Goal: Task Accomplishment & Management: Manage account settings

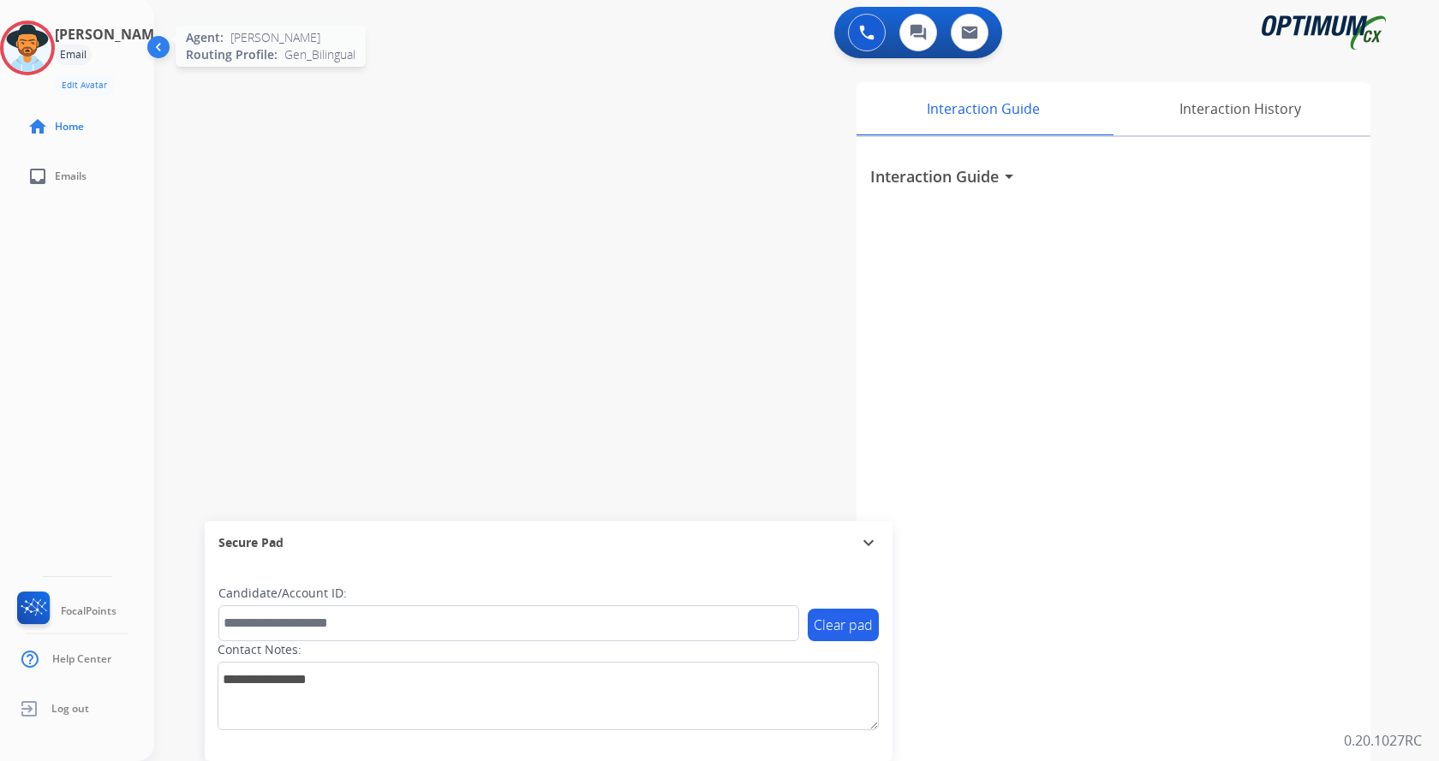
click at [32, 51] on img at bounding box center [27, 48] width 48 height 48
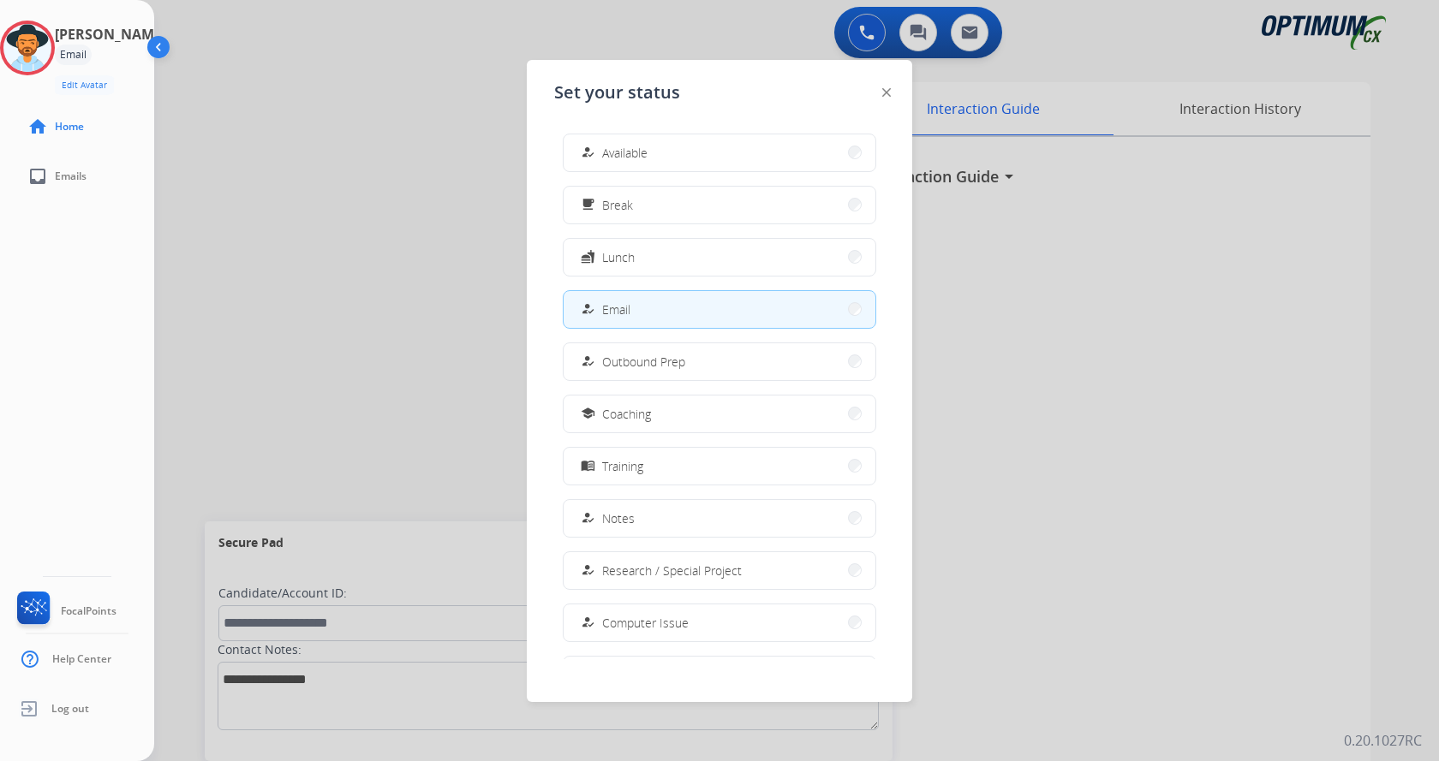
click at [672, 150] on button "how_to_reg Available" at bounding box center [720, 152] width 312 height 37
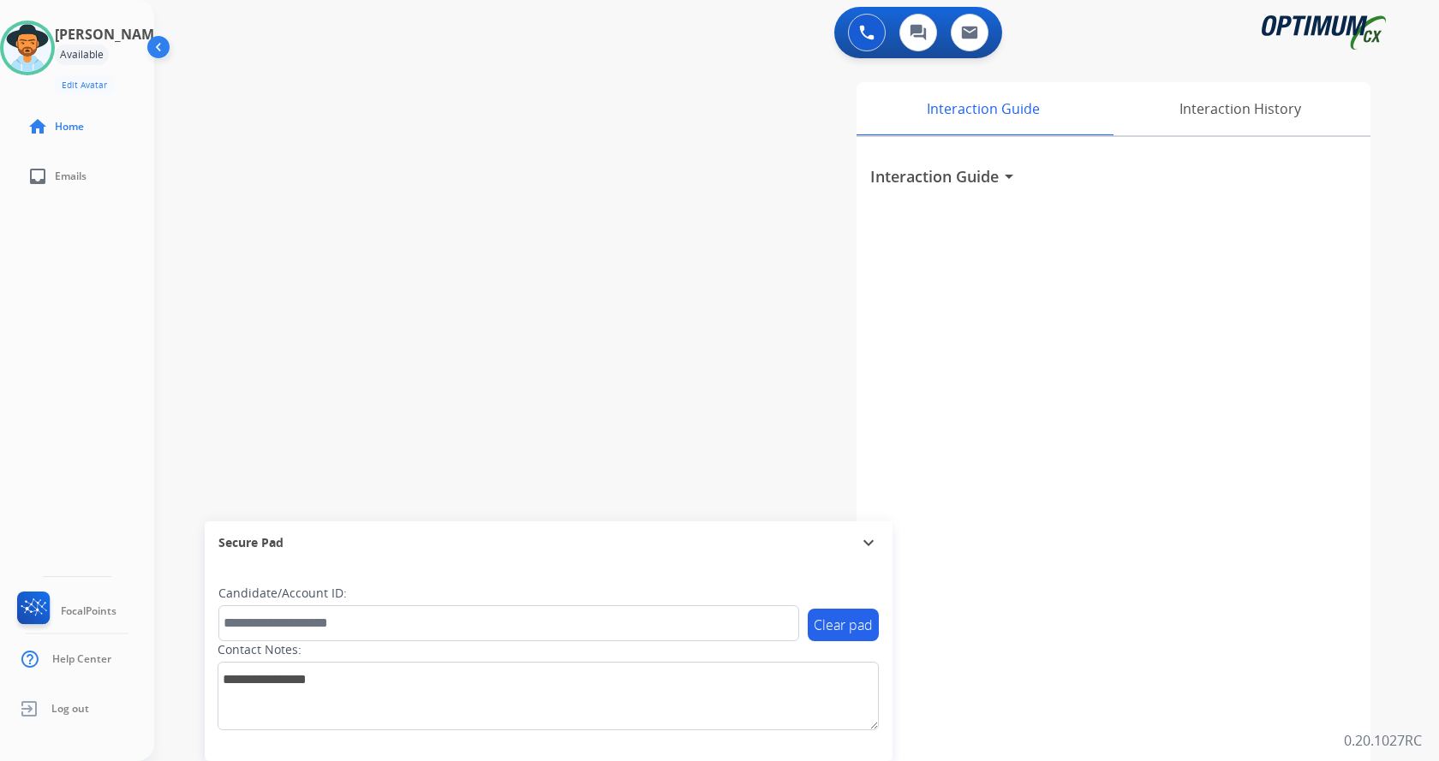
click at [457, 366] on div "swap_horiz Break voice bridge close_fullscreen Connect 3-Way Call merge_type Se…" at bounding box center [776, 419] width 1244 height 714
click at [416, 305] on div "swap_horiz Break voice bridge close_fullscreen Connect 3-Way Call merge_type Se…" at bounding box center [776, 419] width 1244 height 714
click at [48, 40] on img at bounding box center [27, 48] width 48 height 48
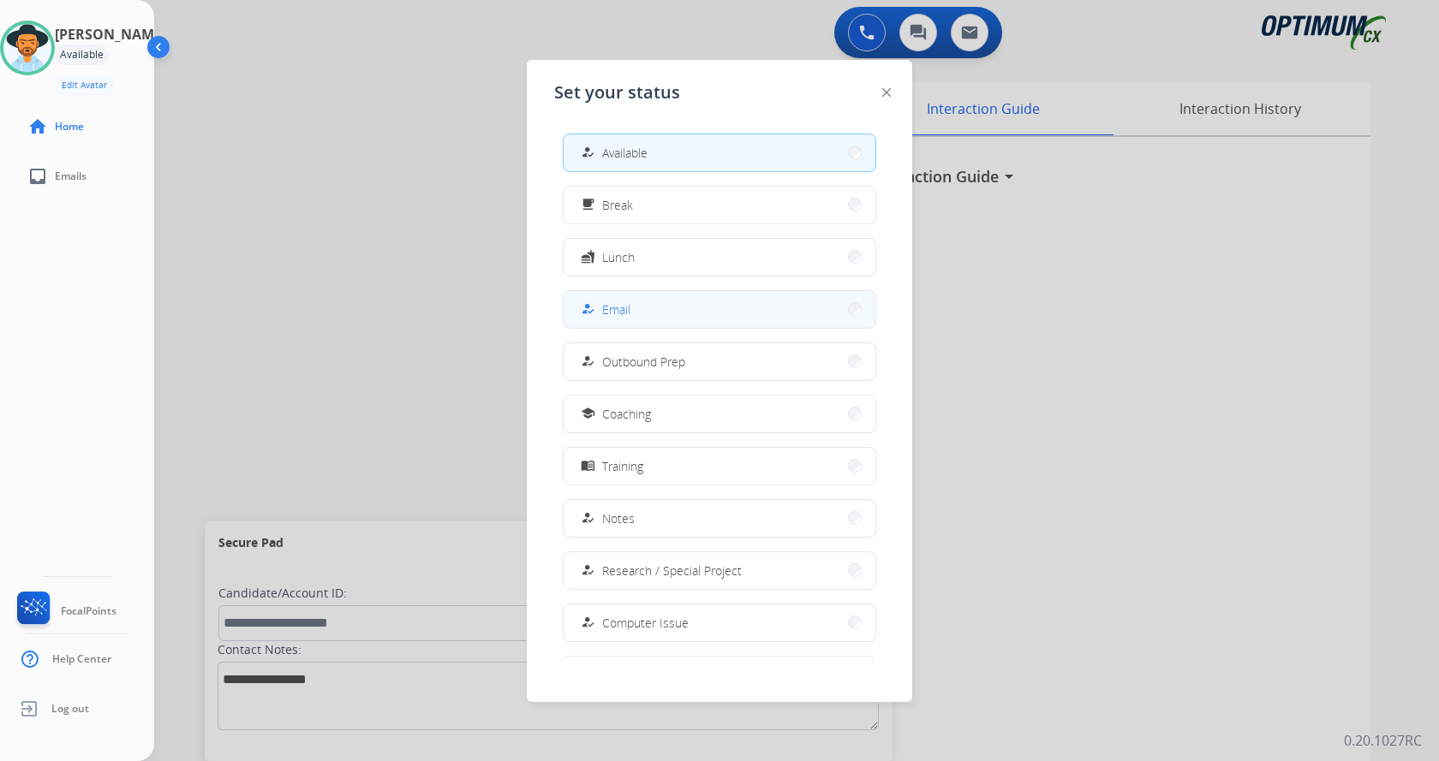
click at [641, 302] on button "how_to_reg Email" at bounding box center [720, 309] width 312 height 37
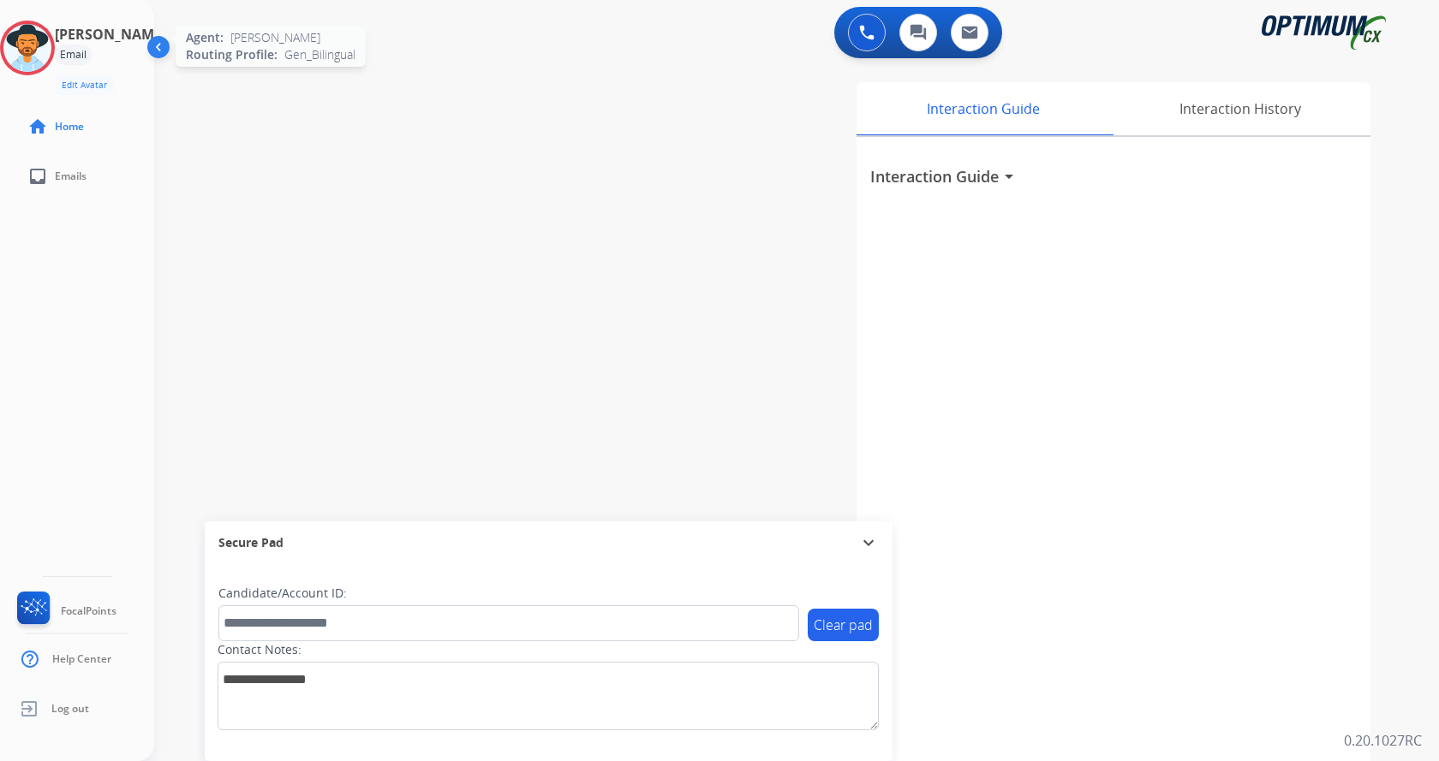
click at [37, 53] on img at bounding box center [27, 48] width 48 height 48
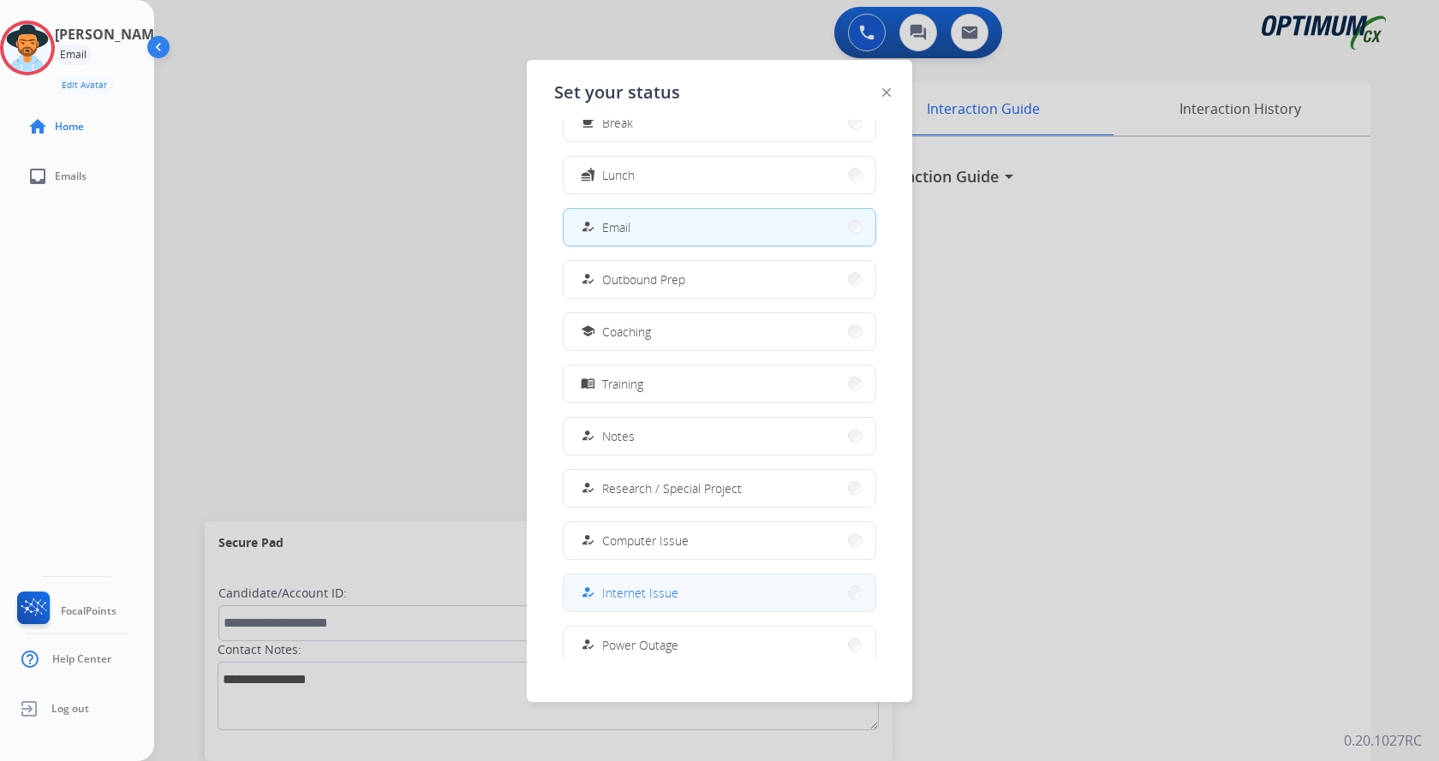
scroll to position [162, 0]
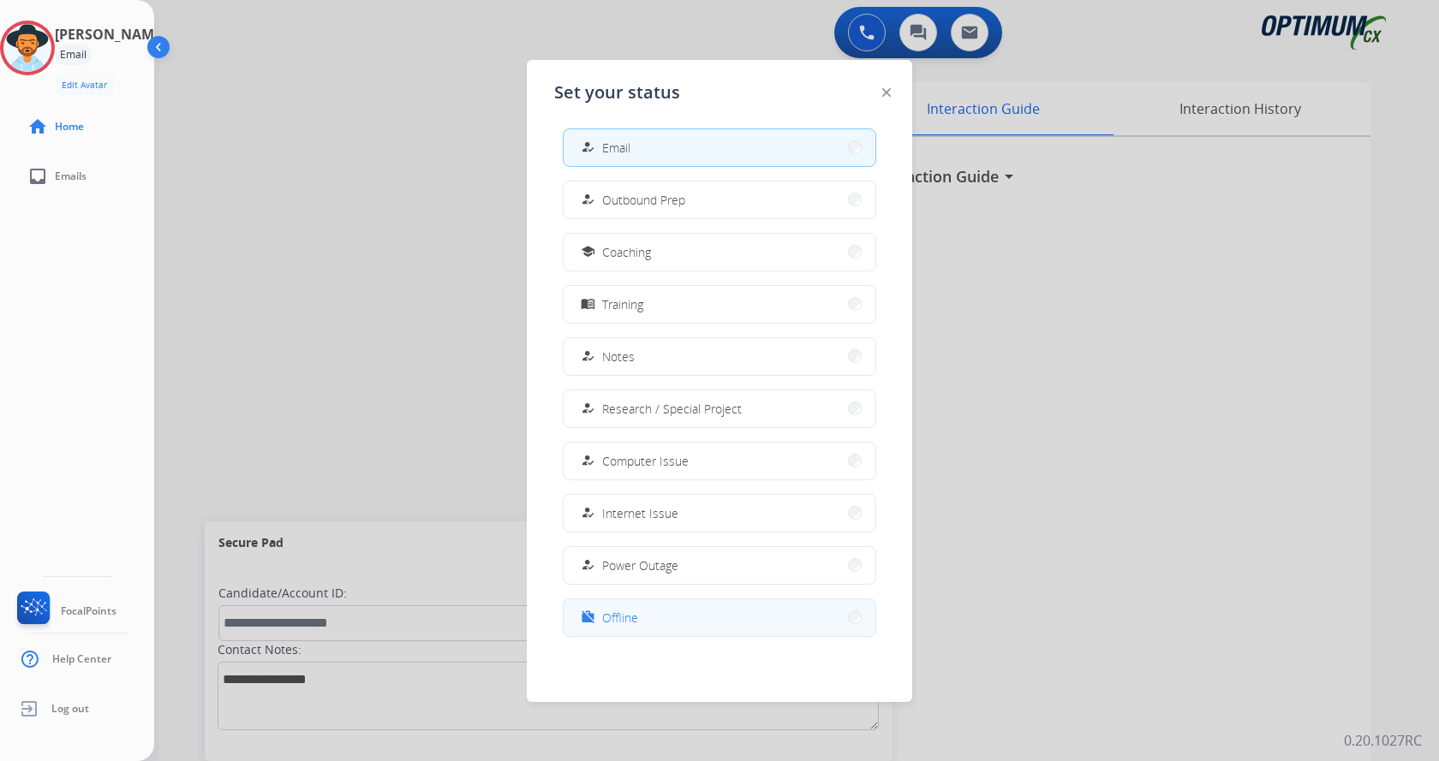
click at [684, 616] on button "work_off Offline" at bounding box center [720, 618] width 312 height 37
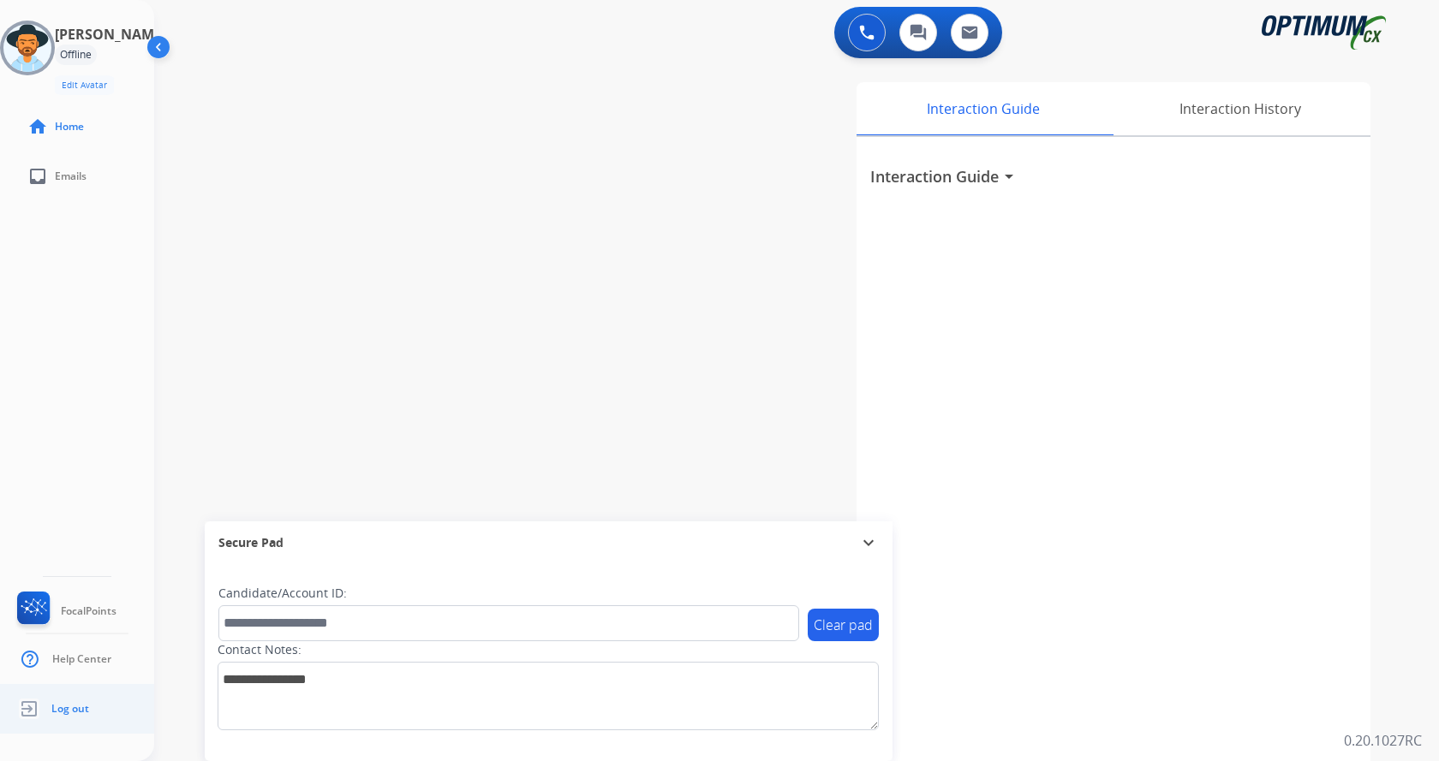
click at [63, 715] on span "Log out" at bounding box center [70, 709] width 38 height 14
